Goal: Ask a question

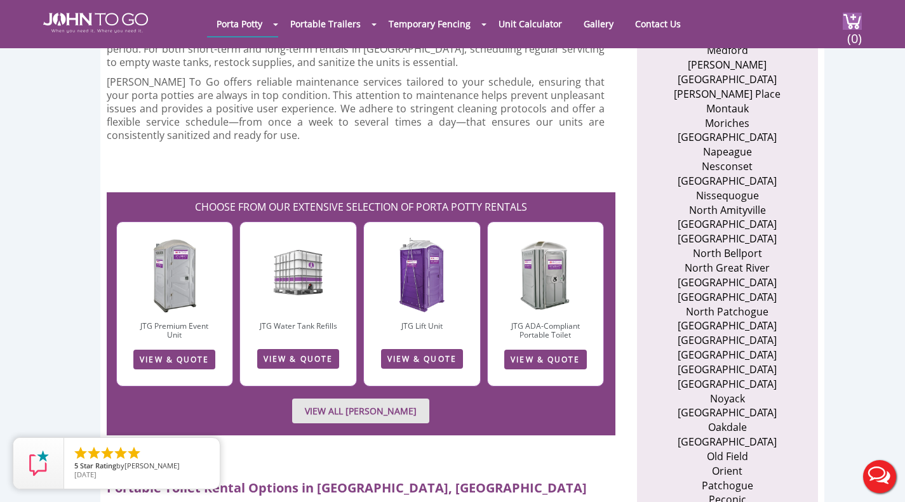
scroll to position [1684, 0]
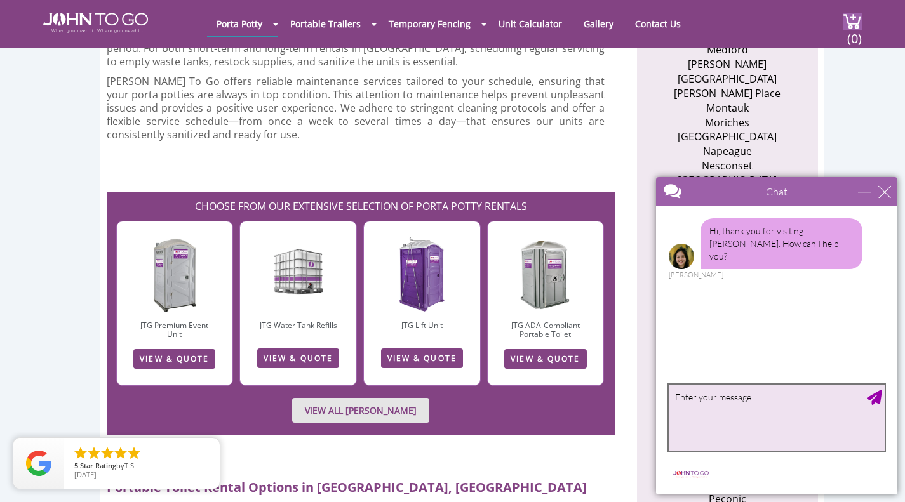
click at [724, 403] on textarea "type your message" at bounding box center [777, 418] width 216 height 67
type textarea "i need one w a lock on it"
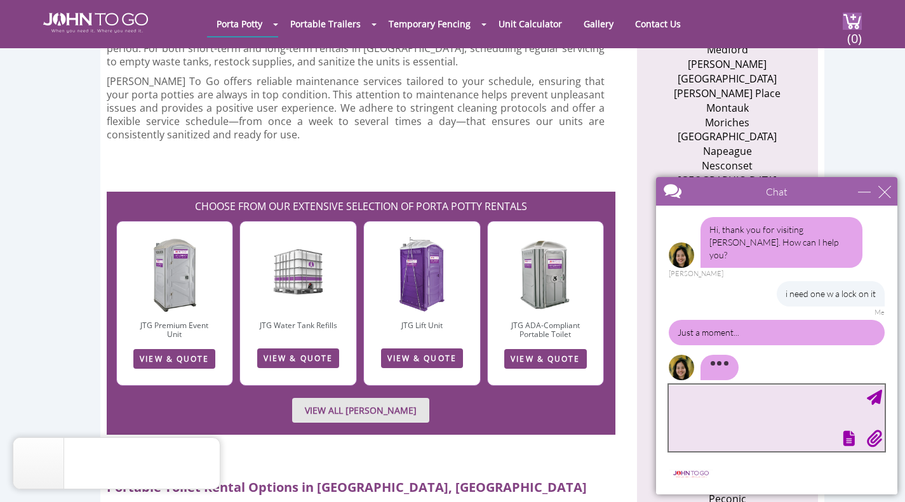
scroll to position [0, 0]
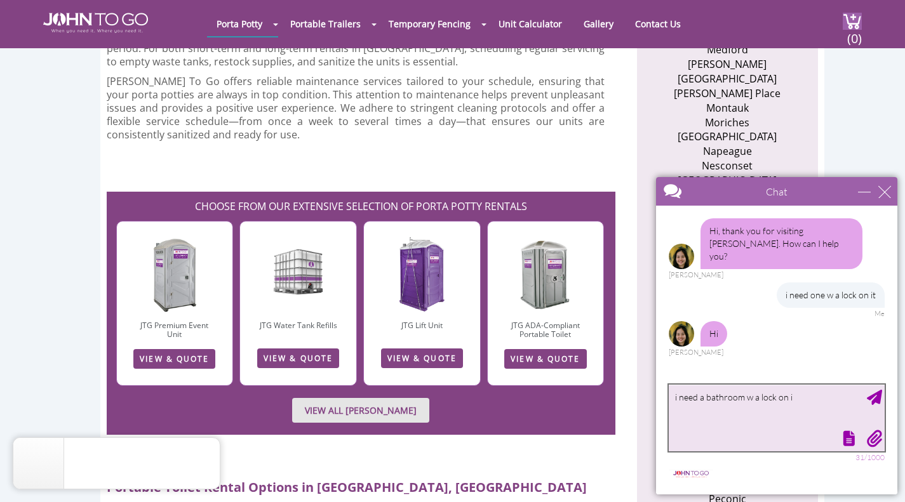
type textarea "i need a bathroom w a lock on it"
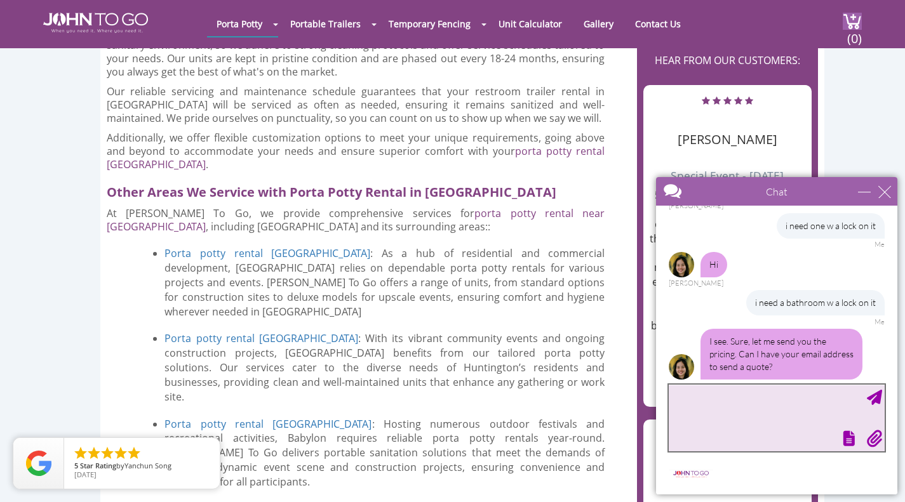
scroll to position [2955, 0]
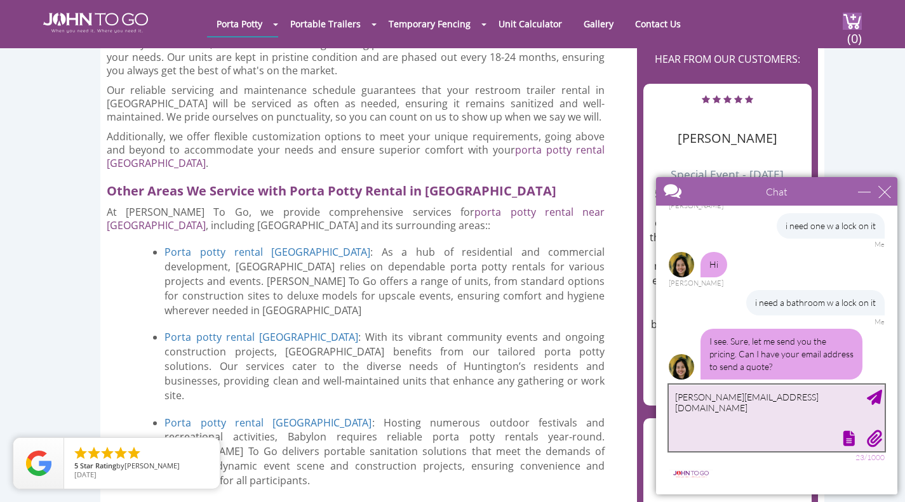
type textarea "[PERSON_NAME][EMAIL_ADDRESS][DOMAIN_NAME]"
click at [876, 399] on div "Send Message" at bounding box center [874, 397] width 15 height 15
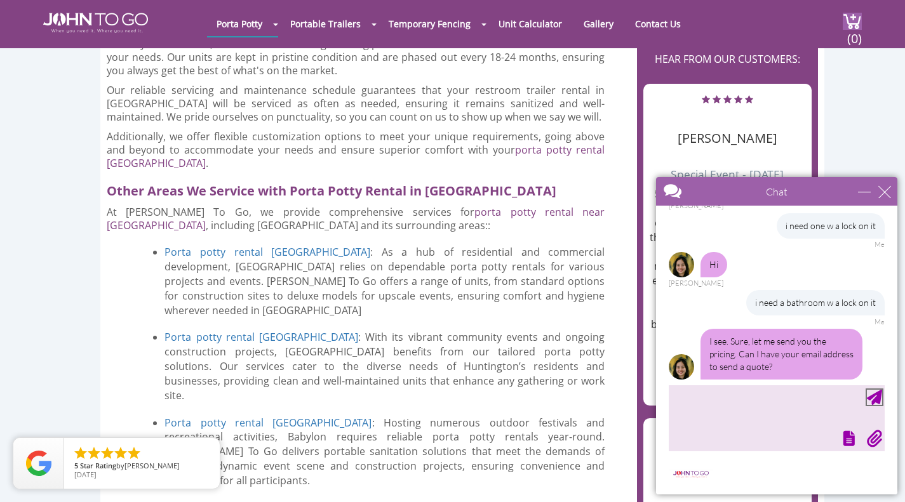
scroll to position [108, 0]
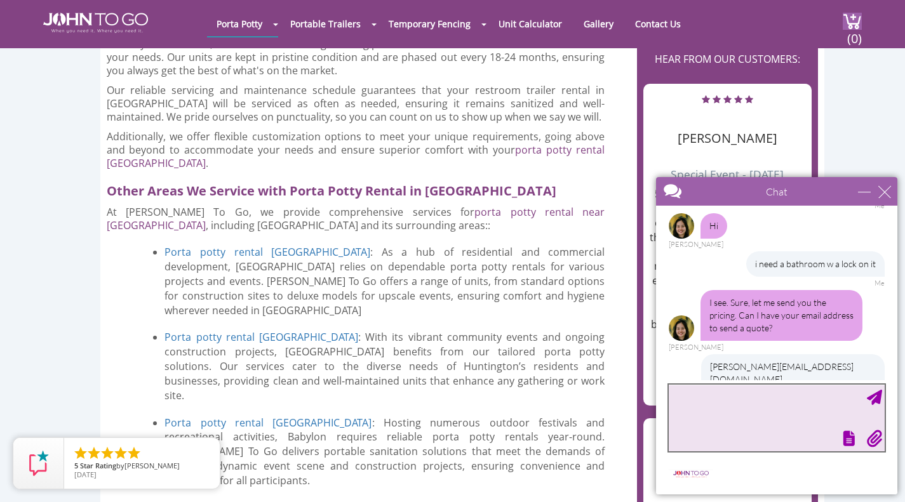
click at [783, 396] on textarea "type your message" at bounding box center [777, 418] width 216 height 67
type textarea "pls send spec"
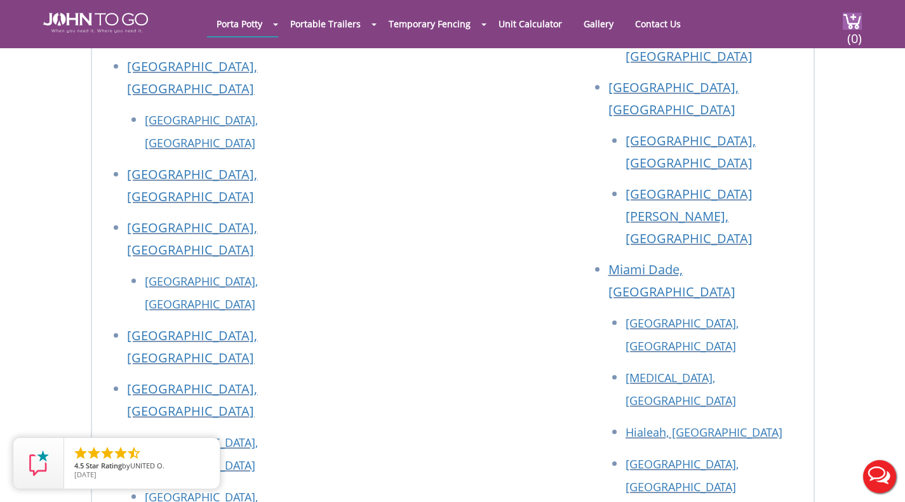
scroll to position [0, 0]
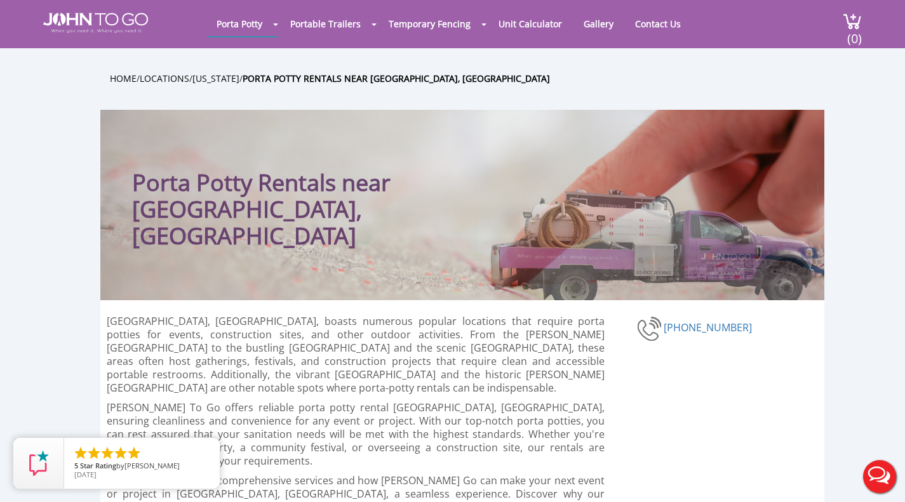
click at [868, 474] on button "Live Chat" at bounding box center [879, 477] width 51 height 51
